Goal: Task Accomplishment & Management: Manage account settings

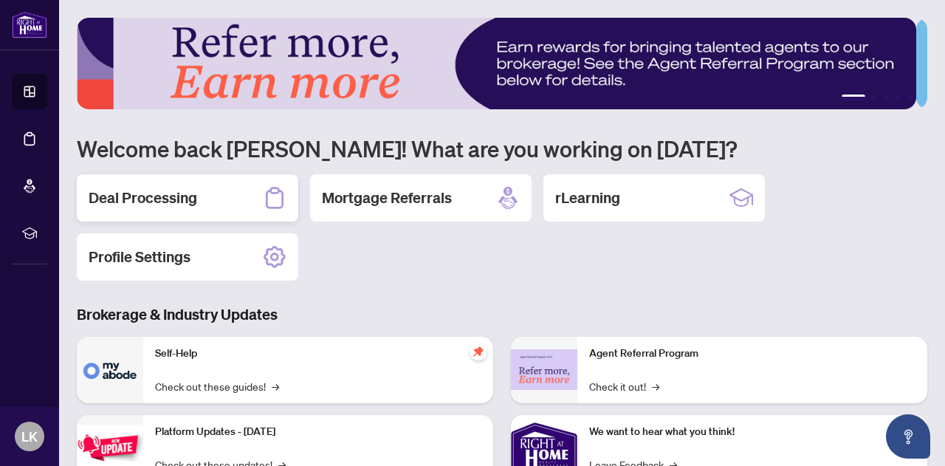
click at [165, 191] on h2 "Deal Processing" at bounding box center [143, 197] width 108 height 21
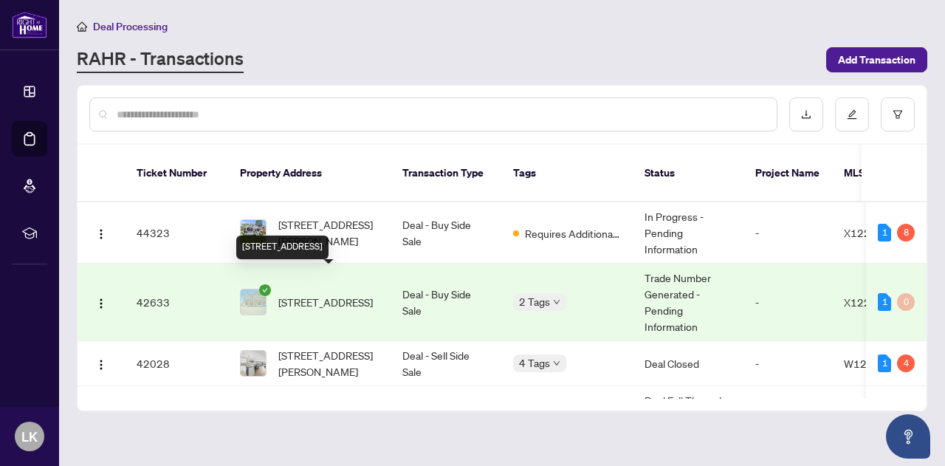
click at [317, 294] on span "[STREET_ADDRESS]" at bounding box center [325, 302] width 94 height 16
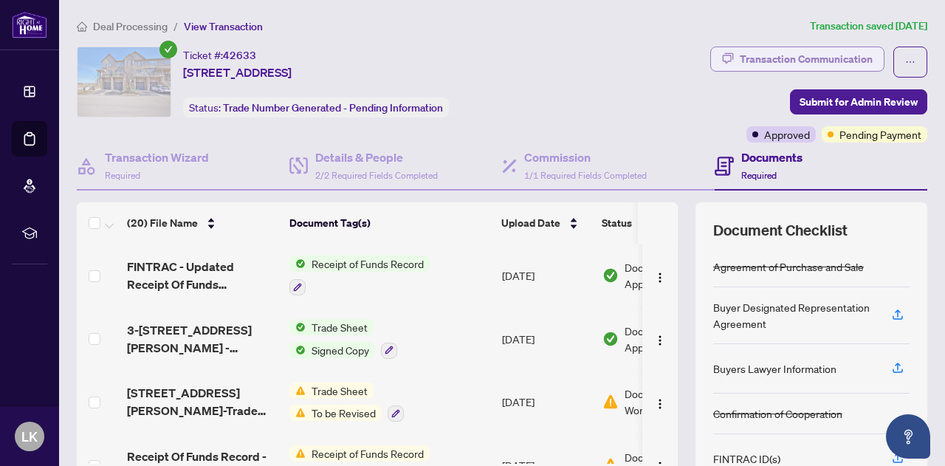
click at [803, 51] on div "Transaction Communication" at bounding box center [805, 59] width 133 height 24
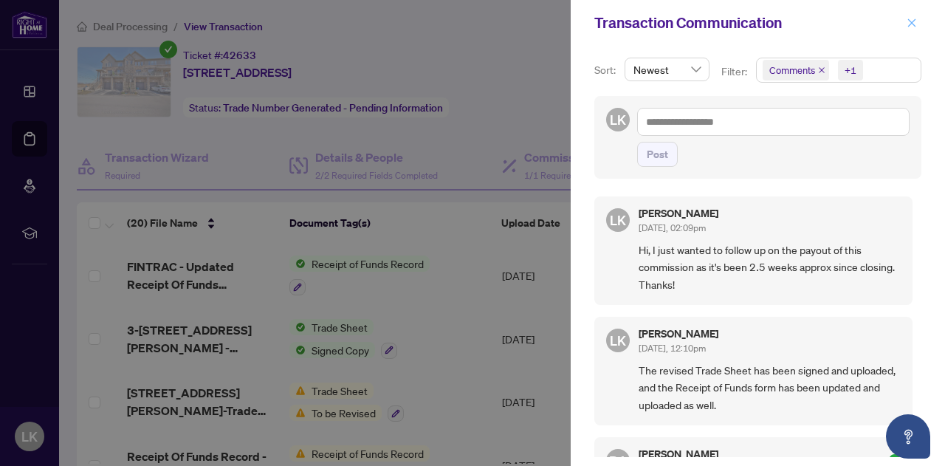
click at [909, 19] on icon "close" at bounding box center [911, 23] width 10 height 10
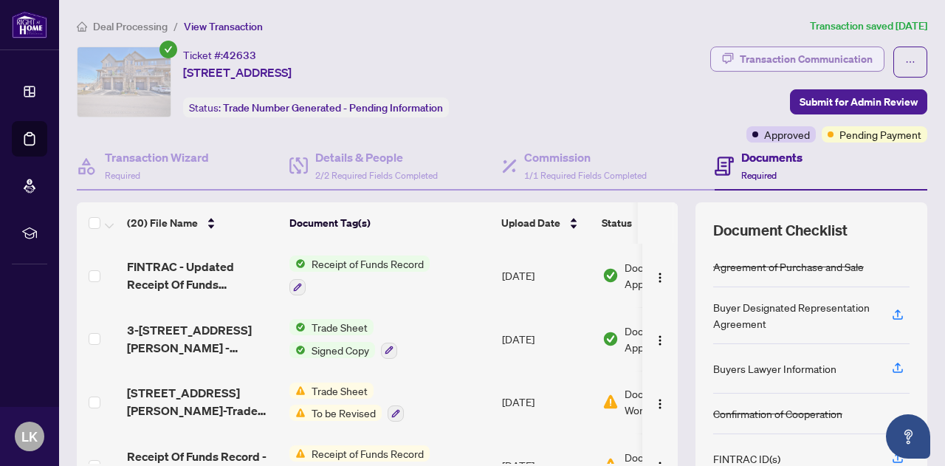
click at [781, 52] on div "Transaction Communication" at bounding box center [805, 59] width 133 height 24
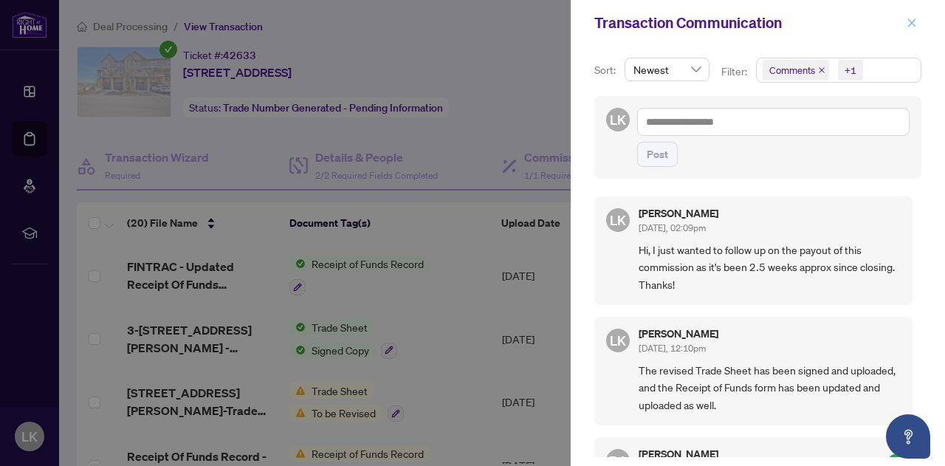
click at [915, 24] on icon "close" at bounding box center [911, 23] width 10 height 10
